Goal: Information Seeking & Learning: Learn about a topic

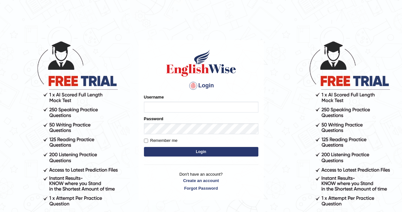
type input "Aliceenyonam"
click at [167, 150] on button "Login" at bounding box center [201, 152] width 115 height 10
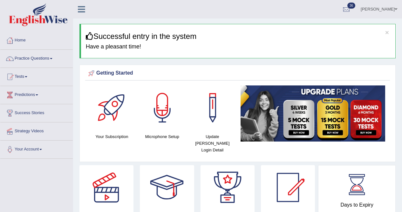
click at [24, 56] on link "Practice Questions" at bounding box center [36, 58] width 73 height 16
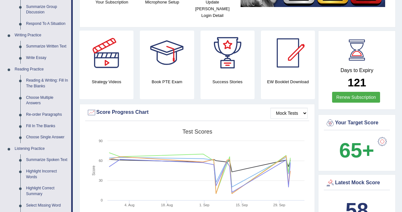
scroll to position [138, 0]
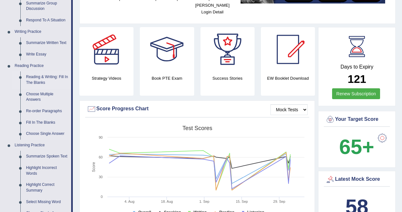
click at [37, 78] on link "Reading & Writing: Fill In The Blanks" at bounding box center [47, 79] width 48 height 17
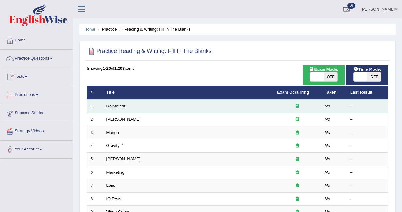
click at [117, 105] on link "Rainforest" at bounding box center [116, 105] width 19 height 5
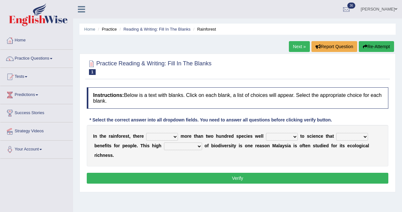
click at [171, 135] on select "have can be has is" at bounding box center [162, 137] width 32 height 8
select select "can be"
click at [150, 133] on select "have can be has is" at bounding box center [162, 137] width 32 height 8
click at [281, 137] on select "knowing known knew know" at bounding box center [282, 137] width 32 height 8
select select "known"
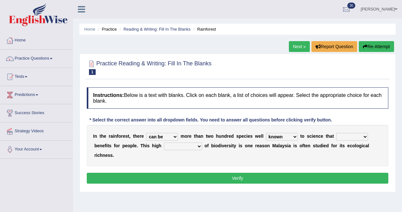
click at [274, 133] on select "knowing known knew know" at bounding box center [282, 137] width 32 height 8
click at [364, 135] on select "contain contained containing contains" at bounding box center [353, 137] width 32 height 8
select select "contain"
click at [347, 133] on select "contain contained containing contains" at bounding box center [353, 137] width 32 height 8
click at [183, 146] on select "condensation conjunction continuity complexity" at bounding box center [183, 146] width 38 height 8
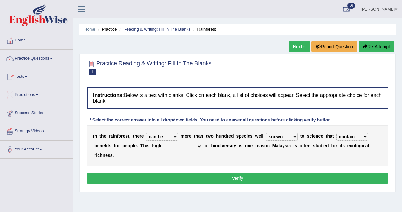
select select "conjunction"
click at [168, 142] on select "condensation conjunction continuity complexity" at bounding box center [183, 146] width 38 height 8
click at [239, 180] on button "Verify" at bounding box center [238, 177] width 302 height 11
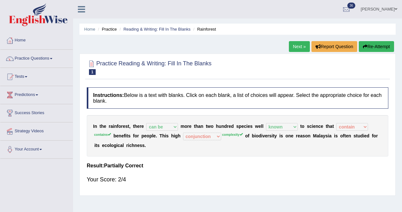
click at [295, 44] on link "Next »" at bounding box center [299, 46] width 21 height 11
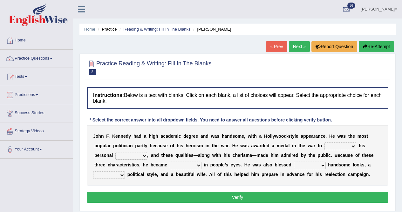
click at [348, 145] on select "prove show evidence upthrow" at bounding box center [341, 146] width 32 height 8
select select "prove"
click at [335, 142] on select "prove show evidence upthrow" at bounding box center [341, 146] width 32 height 8
click at [136, 155] on select "passion courage charm liking" at bounding box center [131, 156] width 32 height 8
select select "passion"
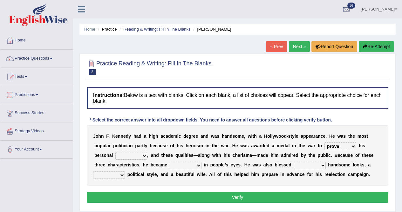
click at [117, 152] on select "passion courage charm liking" at bounding box center [131, 156] width 32 height 8
click at [202, 165] on select "iconic ironic identical impotent" at bounding box center [186, 165] width 32 height 8
select select "iconic"
click at [190, 161] on select "iconic ironic identical impotent" at bounding box center [186, 165] width 32 height 8
click at [325, 165] on select "with in upon to" at bounding box center [310, 165] width 32 height 8
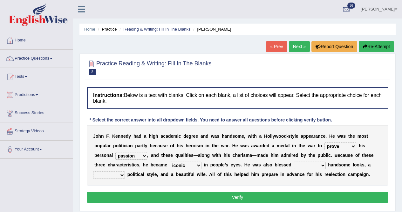
select select "with"
click at [318, 161] on select "with in upon to" at bounding box center [310, 165] width 32 height 8
click at [125, 174] on select "mending mends mended mend" at bounding box center [109, 175] width 32 height 8
select select "mending"
click at [115, 171] on select "mending mends mended mend" at bounding box center [109, 175] width 32 height 8
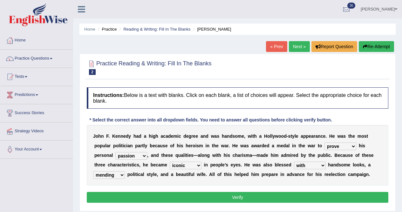
click at [166, 202] on button "Verify" at bounding box center [238, 196] width 302 height 11
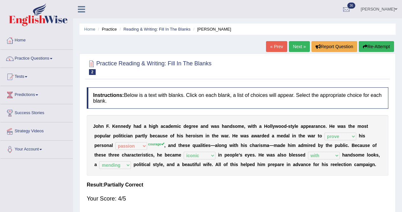
click at [296, 46] on link "Next »" at bounding box center [299, 46] width 21 height 11
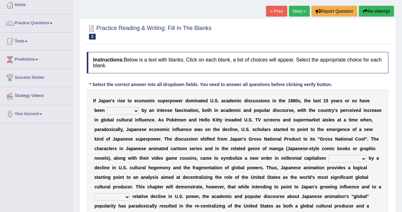
scroll to position [41, 0]
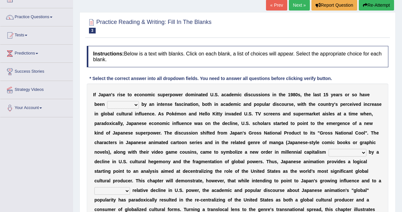
click at [127, 103] on select "marked dedicated made inspired" at bounding box center [123, 105] width 32 height 8
select select "marked"
click at [108, 101] on select "marked dedicated made inspired" at bounding box center [123, 105] width 32 height 8
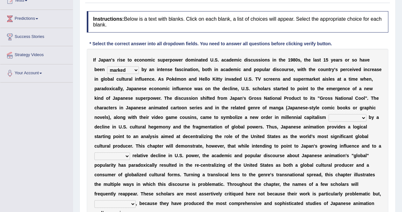
scroll to position [78, 0]
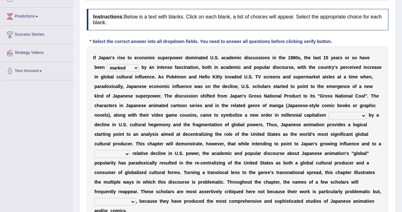
click at [329, 119] on select "pocessed characterized opposed tangled" at bounding box center [348, 116] width 38 height 8
select select "opposed"
click at [329, 119] on select "pocessed characterized opposed tangled" at bounding box center [348, 116] width 38 height 8
click at [130, 153] on select "concomitant discrete proportional legitimate" at bounding box center [112, 154] width 36 height 8
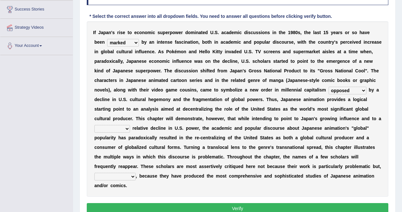
scroll to position [104, 0]
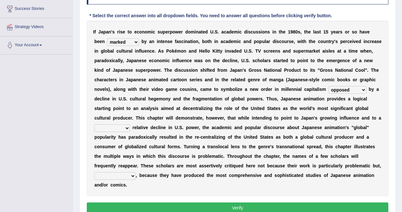
click at [130, 126] on select "concomitant discrete proportional legitimate" at bounding box center [112, 128] width 36 height 8
select select "proportional"
click at [130, 124] on select "concomitant discrete proportional legitimate" at bounding box center [112, 128] width 36 height 8
click at [136, 175] on select "however on the contrary in addition on the whole" at bounding box center [114, 176] width 41 height 8
select select "on the contrary"
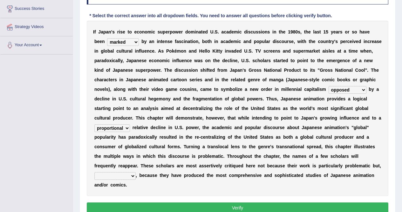
click at [136, 172] on select "however on the contrary in addition on the whole" at bounding box center [114, 176] width 41 height 8
click at [260, 205] on button "Verify" at bounding box center [238, 207] width 302 height 11
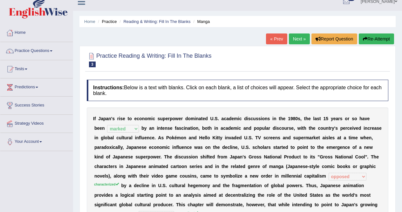
scroll to position [0, 0]
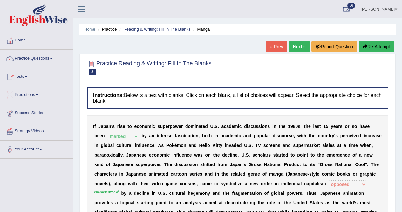
click at [295, 46] on link "Next »" at bounding box center [299, 46] width 21 height 11
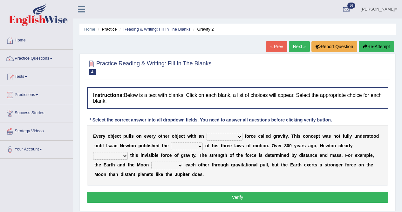
click at [231, 137] on select "invisible unknown unbelievable inconsistent" at bounding box center [225, 137] width 36 height 8
select select "invisible"
click at [213, 133] on select "invisible unknown unbelievable inconsistent" at bounding box center [225, 137] width 36 height 8
click at [203, 144] on select "concept theory method argument" at bounding box center [187, 146] width 32 height 8
select select "theory"
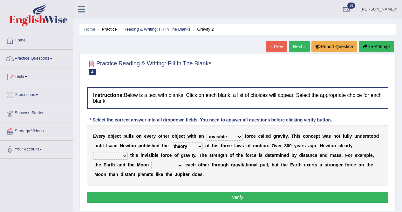
click at [203, 142] on select "concept theory method argument" at bounding box center [187, 146] width 32 height 8
click at [128, 156] on select "explained undermined overturned realized" at bounding box center [110, 156] width 35 height 8
click at [56, 158] on li "Your Account Notifications Microphone Setup Change Password Manage Subscription…" at bounding box center [36, 149] width 73 height 18
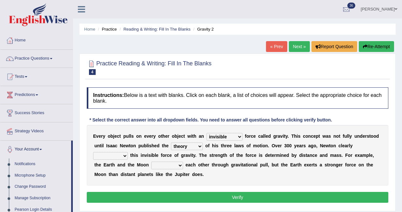
click at [128, 154] on select "explained undermined overturned realized" at bounding box center [110, 156] width 35 height 8
select select "explained"
click at [112, 152] on select "explained undermined overturned realized" at bounding box center [110, 156] width 35 height 8
click at [183, 165] on select "affect spin evade span" at bounding box center [167, 165] width 32 height 8
click at [183, 161] on select "affect spin evade span" at bounding box center [167, 165] width 32 height 8
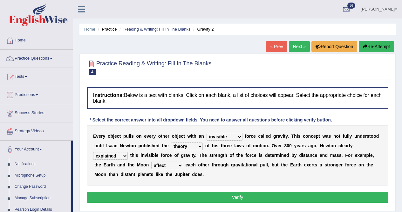
click at [183, 164] on select "affect spin evade span" at bounding box center [167, 165] width 32 height 8
select select "evade"
click at [183, 161] on select "affect spin evade span" at bounding box center [167, 165] width 32 height 8
click at [200, 198] on button "Verify" at bounding box center [238, 196] width 302 height 11
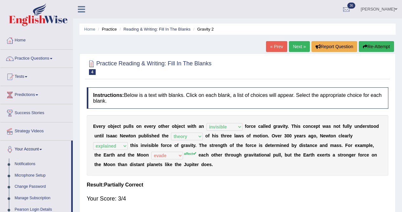
click at [297, 45] on link "Next »" at bounding box center [299, 46] width 21 height 11
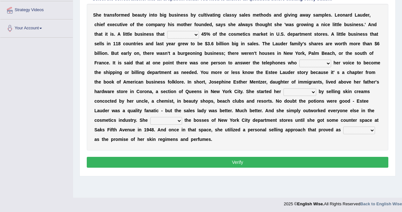
scroll to position [122, 0]
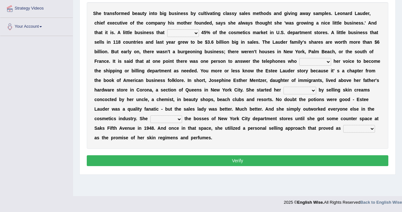
click at [193, 33] on select "has controls makes maintains" at bounding box center [183, 33] width 32 height 8
select select "has"
click at [181, 29] on select "has controls makes maintains" at bounding box center [183, 33] width 32 height 8
click at [300, 66] on select "switched changed raised used" at bounding box center [316, 62] width 32 height 8
select select "used"
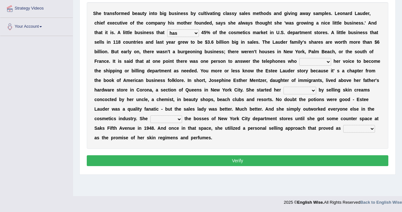
click at [300, 66] on select "switched changed raised used" at bounding box center [316, 62] width 32 height 8
click at [284, 94] on select "job institute companion enterprise" at bounding box center [300, 91] width 33 height 8
select select "job"
click at [284, 94] on select "job institute companion enterprise" at bounding box center [300, 91] width 33 height 8
click at [182, 117] on select "stated bridged stalked heaved" at bounding box center [166, 119] width 32 height 8
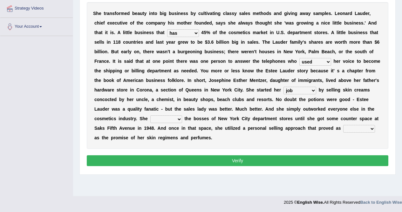
select select "stated"
click at [182, 115] on select "stated bridged stalked heaved" at bounding box center [166, 119] width 32 height 8
click at [344, 132] on select "potent ruthless potential expensive" at bounding box center [360, 129] width 32 height 8
select select "potential"
click at [344, 132] on select "potent ruthless potential expensive" at bounding box center [360, 129] width 32 height 8
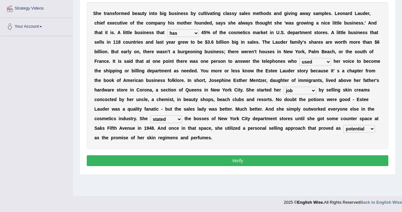
click at [229, 161] on button "Verify" at bounding box center [238, 160] width 302 height 11
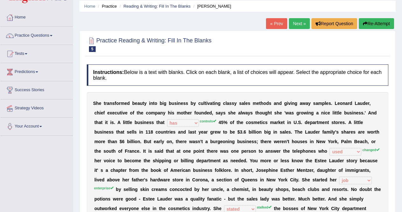
scroll to position [0, 0]
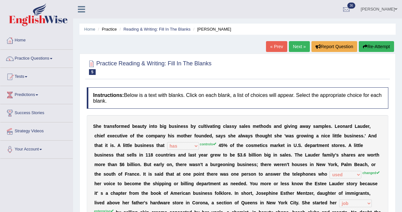
click at [372, 44] on button "Re-Attempt" at bounding box center [376, 46] width 35 height 11
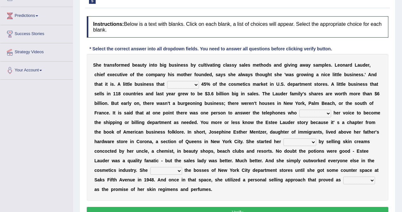
scroll to position [84, 0]
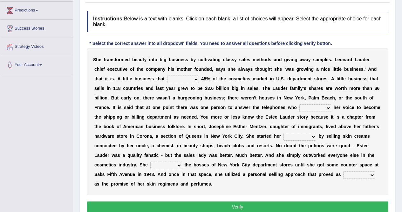
click at [199, 80] on select "has controls makes maintains" at bounding box center [183, 79] width 32 height 8
select select "controls"
click at [181, 75] on select "has controls makes maintains" at bounding box center [183, 79] width 32 height 8
click at [300, 112] on select "switched changed raised used" at bounding box center [316, 108] width 32 height 8
select select "changed"
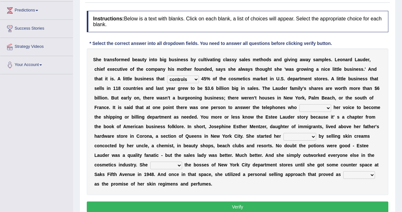
click at [300, 112] on select "switched changed raised used" at bounding box center [316, 108] width 32 height 8
click at [284, 140] on select "job institute companion enterprise" at bounding box center [300, 137] width 33 height 8
select select "enterprise"
click at [284, 140] on select "job institute companion enterprise" at bounding box center [300, 137] width 33 height 8
click at [182, 165] on select "stated bridged stalked heaved" at bounding box center [166, 165] width 32 height 8
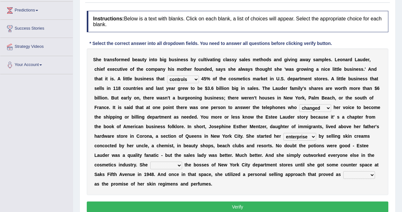
select select "stalked"
click at [182, 161] on select "stated bridged stalked heaved" at bounding box center [166, 165] width 32 height 8
click at [344, 178] on select "potent ruthless potential expensive" at bounding box center [360, 175] width 32 height 8
select select "potent"
click at [344, 178] on select "potent ruthless potential expensive" at bounding box center [360, 175] width 32 height 8
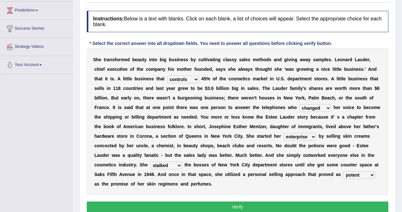
click at [233, 206] on button "Verify" at bounding box center [238, 206] width 302 height 11
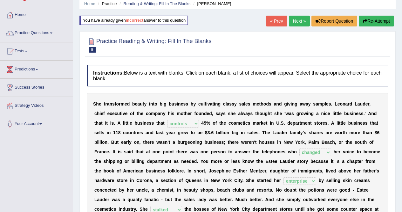
scroll to position [0, 0]
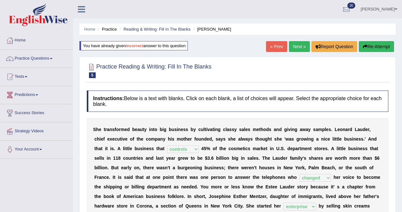
click at [294, 45] on link "Next »" at bounding box center [299, 46] width 21 height 11
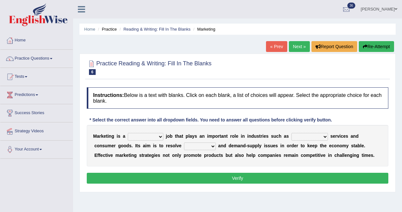
click at [162, 136] on select "professional flexible parochial descriptive" at bounding box center [146, 137] width 36 height 8
select select "professional"
click at [130, 133] on select "professional flexible parochial descriptive" at bounding box center [146, 137] width 36 height 8
click at [317, 137] on select "civil financial conventional foremost" at bounding box center [310, 137] width 37 height 8
select select "civil"
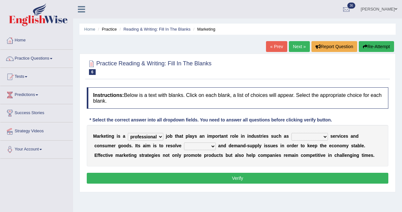
click at [300, 133] on select "civil financial conventional foremost" at bounding box center [310, 137] width 37 height 8
click at [203, 146] on select "imbalance excess symmetry budget" at bounding box center [200, 146] width 32 height 8
select select "excess"
click at [188, 142] on select "imbalance excess symmetry budget" at bounding box center [200, 146] width 32 height 8
click at [213, 183] on button "Verify" at bounding box center [238, 177] width 302 height 11
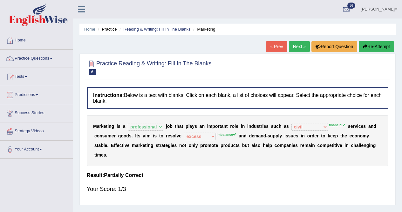
click at [372, 45] on button "Re-Attempt" at bounding box center [376, 46] width 35 height 11
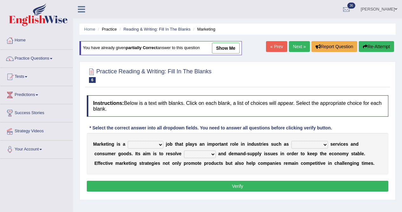
click at [163, 146] on select "professional flexible parochial descriptive" at bounding box center [146, 145] width 36 height 8
select select "professional"
click at [130, 141] on select "professional flexible parochial descriptive" at bounding box center [146, 145] width 36 height 8
click at [321, 145] on select "civil financial conventional foremost" at bounding box center [310, 145] width 37 height 8
select select "financial"
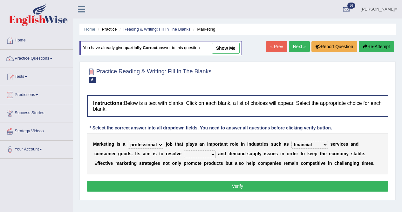
click at [300, 141] on select "civil financial conventional foremost" at bounding box center [310, 145] width 37 height 8
click at [215, 153] on select "imbalance excess symmetry budget" at bounding box center [200, 154] width 32 height 8
select select "imbalance"
click at [188, 150] on select "imbalance excess symmetry budget" at bounding box center [200, 154] width 32 height 8
click at [224, 191] on button "Verify" at bounding box center [238, 185] width 302 height 11
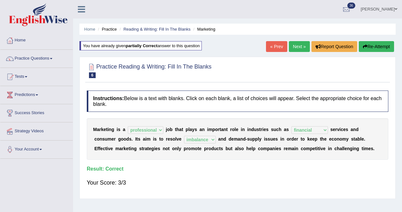
click at [298, 45] on link "Next »" at bounding box center [299, 46] width 21 height 11
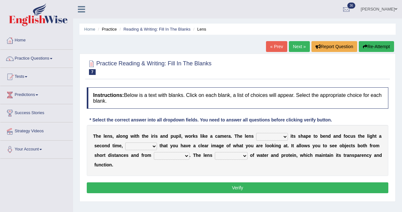
click at [280, 136] on select "adjusts shows selects presents" at bounding box center [272, 137] width 32 height 8
select select "adjusts"
click at [264, 133] on select "adjusts shows selects presents" at bounding box center [272, 137] width 32 height 8
click at [157, 145] on select "ensures to ensure ensure ensured" at bounding box center [141, 146] width 32 height 8
select select "to ensure"
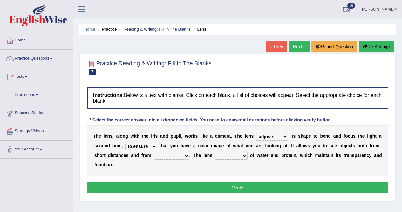
click at [144, 142] on select "ensures to ensure ensure ensured" at bounding box center [141, 146] width 32 height 8
click at [190, 156] on select "far away in between further apart all along" at bounding box center [172, 156] width 36 height 8
select select "far away"
click at [190, 152] on select "far away in between further apart all along" at bounding box center [172, 156] width 36 height 8
click at [248, 156] on select "constitutes comprises composes consists" at bounding box center [231, 156] width 33 height 8
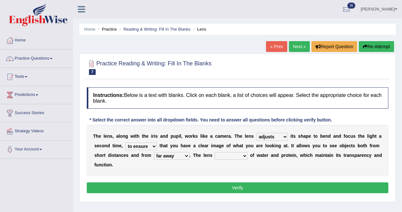
select select "comprises"
click at [248, 152] on select "constitutes comprises composes consists" at bounding box center [231, 156] width 33 height 8
click at [244, 187] on button "Verify" at bounding box center [238, 187] width 302 height 11
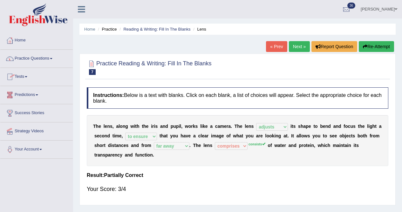
click at [295, 44] on link "Next »" at bounding box center [299, 46] width 21 height 11
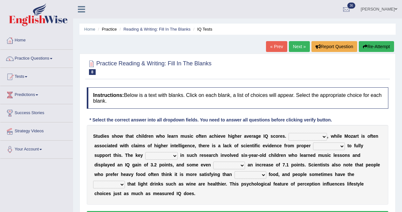
click at [316, 136] on select "However Therefore Consequently While" at bounding box center [308, 137] width 38 height 8
click at [257, 194] on div "S t u d i e s s h o w t h a t c h i l d r e n w h o l e a r n m u s i c o f t e…" at bounding box center [238, 165] width 302 height 80
click at [327, 136] on select "However Therefore Consequently While" at bounding box center [308, 137] width 38 height 8
select select "Consequently"
click at [300, 133] on select "However Therefore Consequently While" at bounding box center [308, 137] width 38 height 8
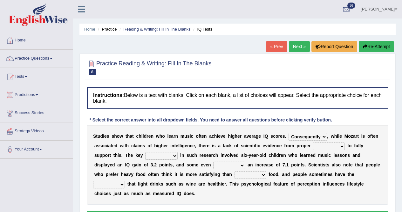
click at [345, 146] on select "test tests testing tested" at bounding box center [329, 146] width 32 height 8
click at [345, 145] on select "test tests testing tested" at bounding box center [329, 146] width 32 height 8
select select "testing"
click at [340, 142] on select "test tests testing tested" at bounding box center [329, 146] width 32 height 8
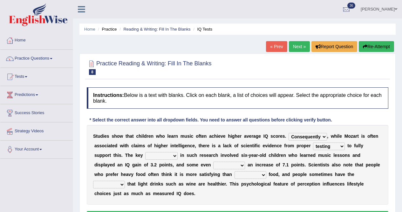
click at [172, 155] on select "process goal implication odd" at bounding box center [161, 156] width 32 height 8
select select "process"
click at [159, 152] on select "process goal implication odd" at bounding box center [161, 156] width 32 height 8
click at [240, 164] on select "exhibited taught learned threatened" at bounding box center [229, 165] width 32 height 8
select select "exhibited"
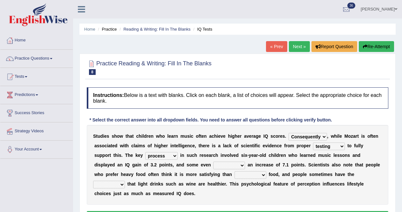
click at [230, 161] on select "exhibited taught learned threatened" at bounding box center [229, 165] width 32 height 8
click at [267, 173] on select "choosy lighter cushiony spooky" at bounding box center [251, 175] width 32 height 8
select select "choosy"
click at [267, 171] on select "choosy lighter cushiony spooky" at bounding box center [251, 175] width 32 height 8
click at [125, 184] on select "illusion sight anecdote intention" at bounding box center [109, 184] width 32 height 8
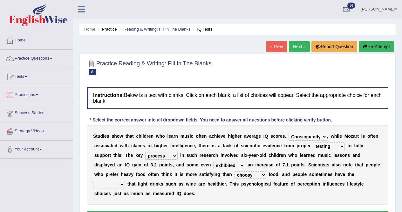
select select "intention"
click at [118, 180] on select "illusion sight anecdote intention" at bounding box center [109, 184] width 32 height 8
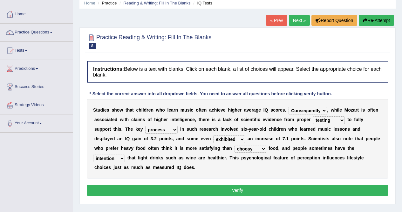
scroll to position [32, 0]
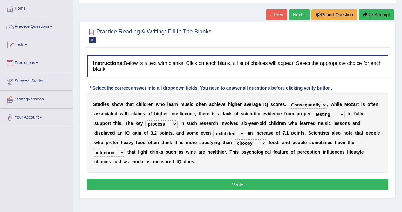
click at [319, 183] on button "Verify" at bounding box center [238, 184] width 302 height 11
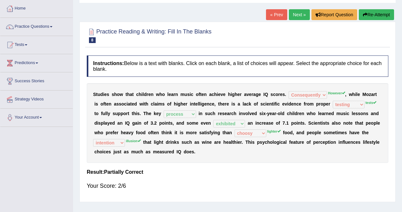
click at [300, 13] on link "Next »" at bounding box center [299, 14] width 21 height 11
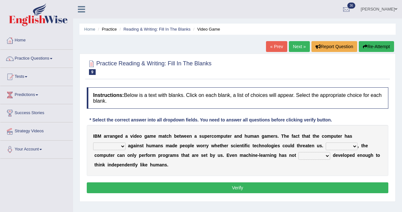
click at [123, 144] on select "competed fought acted challenged" at bounding box center [109, 146] width 32 height 8
select select "fought"
click at [93, 142] on select "competed fought acted challenged" at bounding box center [109, 146] width 32 height 8
click at [348, 146] on select "Moreover However Thus So" at bounding box center [342, 146] width 32 height 8
select select "However"
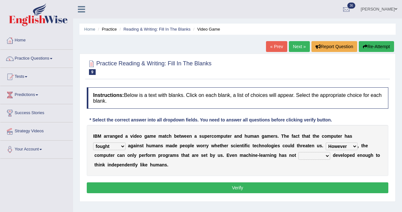
click at [337, 142] on select "Moreover However Thus So" at bounding box center [342, 146] width 32 height 8
click at [322, 155] on select "yet still only just" at bounding box center [315, 156] width 32 height 8
select select "yet"
click at [308, 152] on select "yet still only just" at bounding box center [315, 156] width 32 height 8
click at [260, 187] on button "Verify" at bounding box center [238, 187] width 302 height 11
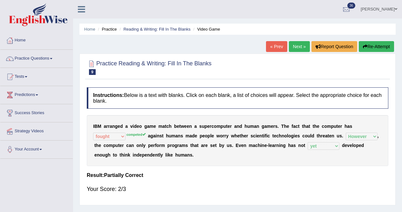
click at [291, 46] on link "Next »" at bounding box center [299, 46] width 21 height 11
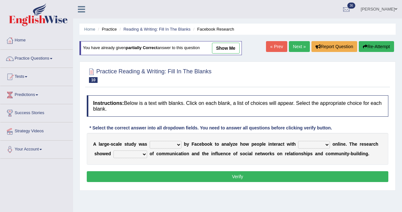
click at [176, 142] on select "surveyed had asked made" at bounding box center [166, 145] width 32 height 8
click at [136, 164] on div "A l a r g e - s c a l e s t u d y w a s surveyed had asked made b y F a c e b o…" at bounding box center [238, 149] width 302 height 32
click at [161, 142] on select "surveyed had asked made" at bounding box center [166, 145] width 32 height 8
select select "made"
click at [151, 141] on select "surveyed had asked made" at bounding box center [166, 145] width 32 height 8
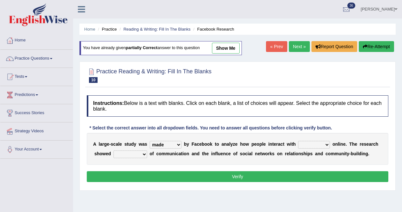
click at [308, 145] on select "together all each other another" at bounding box center [314, 145] width 32 height 8
select select "each other"
click at [305, 141] on select "together all each other another" at bounding box center [314, 145] width 32 height 8
click at [147, 153] on select "advantages standards fellowships patterns" at bounding box center [131, 154] width 34 height 8
click at [147, 151] on select "advantages standards fellowships patterns" at bounding box center [131, 154] width 34 height 8
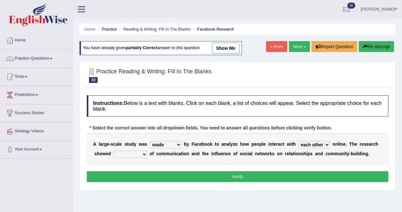
click at [147, 153] on select "advantages standards fellowships patterns" at bounding box center [131, 154] width 34 height 8
click at [125, 187] on div "Instructions: Below is a text with blanks. Click on each blank, a list of choic…" at bounding box center [237, 139] width 305 height 95
click at [147, 154] on select "advantages standards fellowships patterns" at bounding box center [131, 154] width 34 height 8
select select "advantages"
click at [137, 150] on select "advantages standards fellowships patterns" at bounding box center [131, 154] width 34 height 8
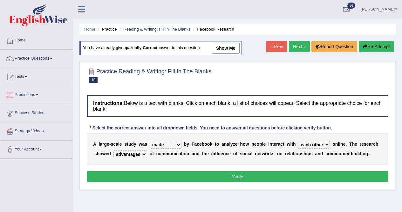
click at [150, 181] on button "Verify" at bounding box center [238, 176] width 302 height 11
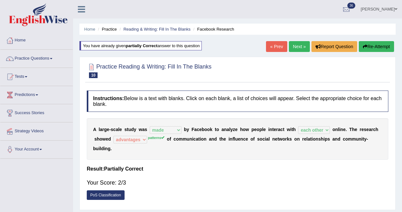
click at [302, 43] on link "Next »" at bounding box center [299, 46] width 21 height 11
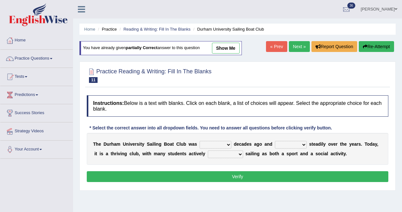
click at [225, 145] on select "found fund founded find" at bounding box center [216, 145] width 32 height 8
select select "founded"
click at [203, 141] on select "found fund founded find" at bounding box center [216, 145] width 32 height 8
click at [288, 145] on select "grow growing has grown grown" at bounding box center [291, 145] width 32 height 8
select select "has grown"
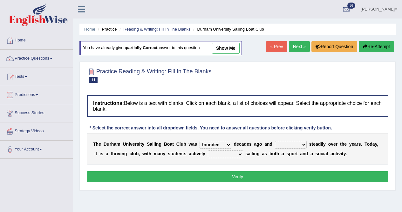
click at [281, 141] on select "grow growing has grown grown" at bounding box center [291, 145] width 32 height 8
click at [243, 153] on select "enjoy enjoyed are enjoying enjoying" at bounding box center [225, 154] width 35 height 8
select select "enjoying"
click at [229, 150] on select "enjoy enjoyed are enjoying enjoying" at bounding box center [225, 154] width 35 height 8
click at [247, 179] on button "Verify" at bounding box center [238, 176] width 302 height 11
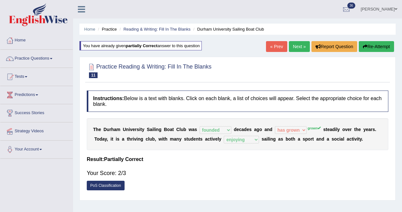
click at [298, 45] on link "Next »" at bounding box center [299, 46] width 21 height 11
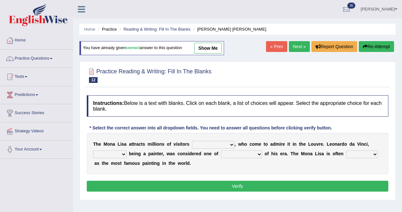
click at [215, 146] on select "around the year the all year all year round per year" at bounding box center [213, 145] width 43 height 8
select select "all year round"
click at [196, 141] on select "around the year the all year all year round per year" at bounding box center [213, 145] width 43 height 8
click at [121, 154] on select "rather than as much as as well as as long as" at bounding box center [109, 154] width 33 height 8
select select "as well as"
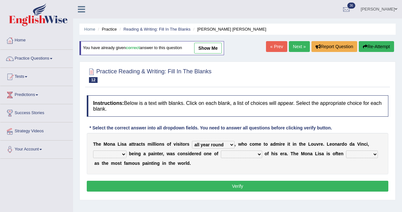
click at [94, 150] on select "rather than as much as as well as as long as" at bounding box center [109, 154] width 33 height 8
click at [239, 154] on select "better artists artist the better artist the best artists" at bounding box center [241, 154] width 41 height 8
select select "the best artists"
click at [228, 150] on select "better artists artist the better artist the best artists" at bounding box center [241, 154] width 41 height 8
click at [346, 158] on select "classified suggested predicted described" at bounding box center [362, 154] width 32 height 8
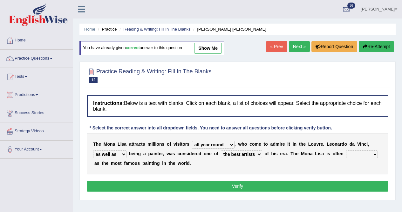
select select "classified"
click at [346, 158] on select "classified suggested predicted described" at bounding box center [362, 154] width 32 height 8
click at [118, 185] on button "Verify" at bounding box center [238, 185] width 302 height 11
